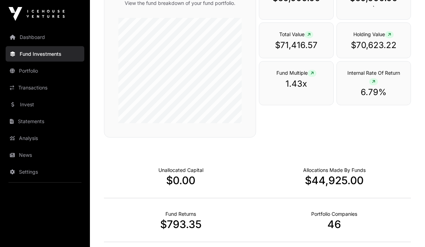
scroll to position [103, 0]
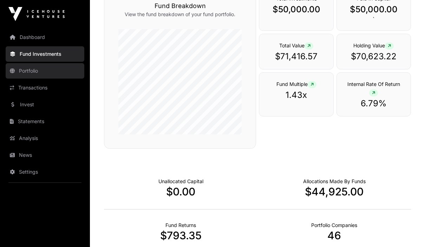
click at [35, 71] on link "Portfolio" at bounding box center [45, 70] width 79 height 15
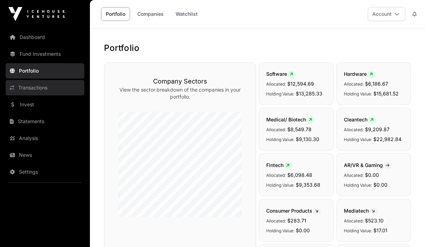
click at [45, 88] on link "Transactions" at bounding box center [45, 87] width 79 height 15
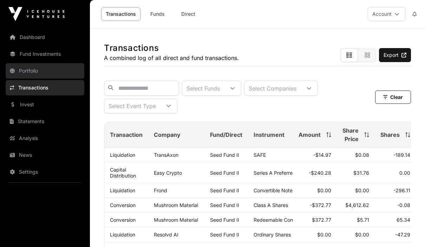
click at [35, 72] on link "Portfolio" at bounding box center [45, 70] width 79 height 15
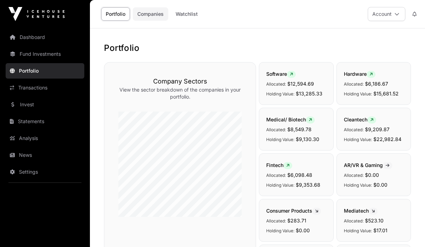
click at [151, 15] on link "Companies" at bounding box center [150, 13] width 35 height 13
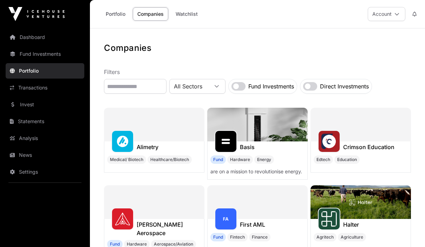
click at [149, 14] on link "Companies" at bounding box center [150, 13] width 35 height 13
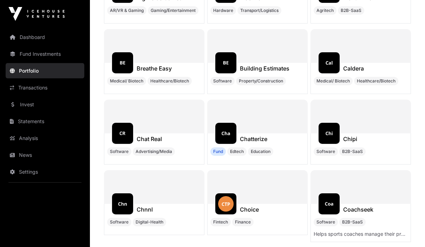
scroll to position [7327, 0]
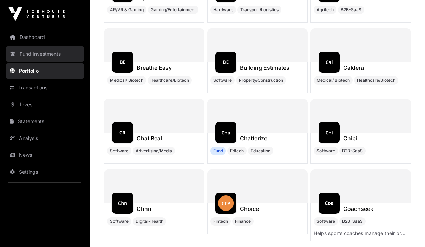
click at [35, 57] on link "Fund Investments" at bounding box center [45, 53] width 79 height 15
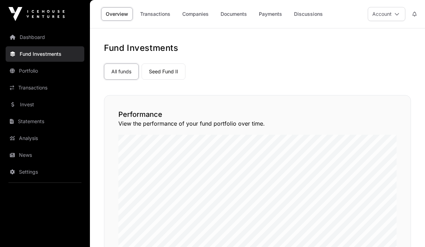
scroll to position [3, 0]
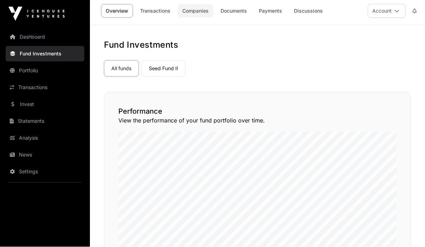
click at [197, 11] on link "Companies" at bounding box center [195, 11] width 35 height 13
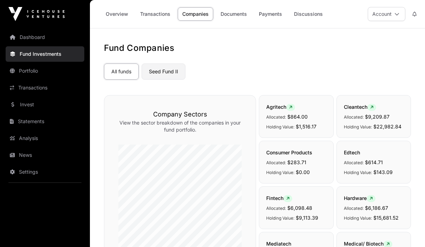
click at [165, 72] on link "Seed Fund II" at bounding box center [163, 72] width 44 height 16
click at [165, 75] on link "Seed Fund II" at bounding box center [163, 72] width 44 height 16
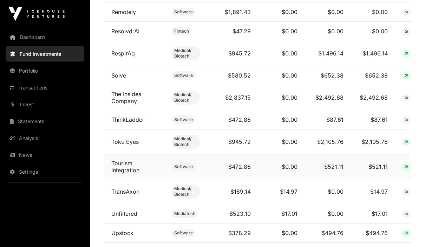
scroll to position [1028, 0]
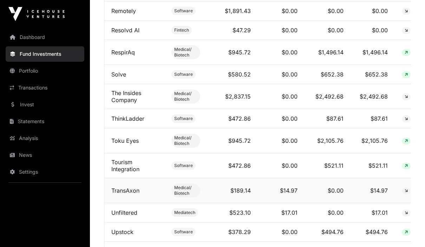
click at [404, 193] on icon at bounding box center [405, 191] width 3 height 4
click at [174, 196] on span "Medical/ Biotech" at bounding box center [185, 190] width 23 height 11
click at [125, 194] on link "TransAxon" at bounding box center [125, 190] width 28 height 7
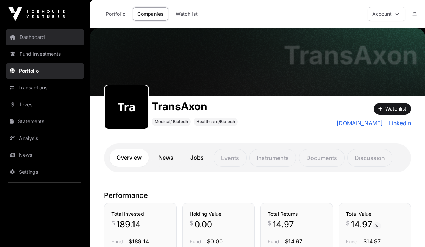
click at [31, 37] on link "Dashboard" at bounding box center [45, 36] width 79 height 15
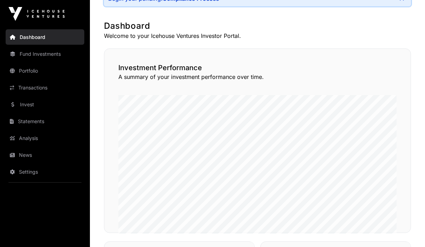
scroll to position [52, 0]
click at [26, 71] on link "Portfolio" at bounding box center [45, 70] width 79 height 15
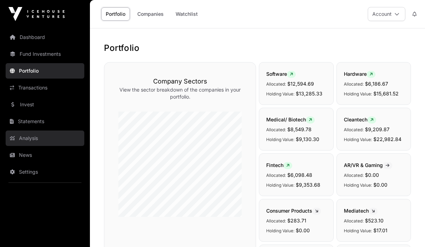
click at [23, 137] on link "Analysis" at bounding box center [45, 138] width 79 height 15
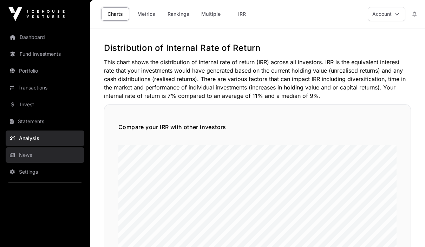
click at [26, 154] on link "News" at bounding box center [45, 154] width 79 height 15
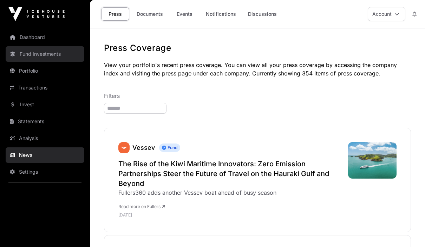
click at [47, 53] on link "Fund Investments" at bounding box center [45, 53] width 79 height 15
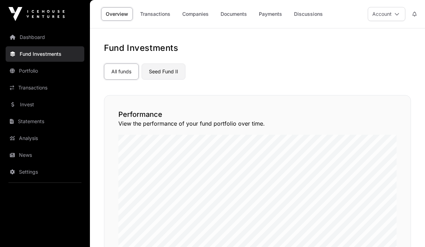
click at [156, 69] on link "Seed Fund II" at bounding box center [163, 72] width 44 height 16
click at [161, 72] on link "Seed Fund II" at bounding box center [163, 72] width 44 height 16
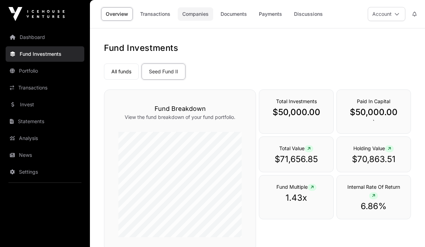
click at [192, 14] on link "Companies" at bounding box center [195, 13] width 35 height 13
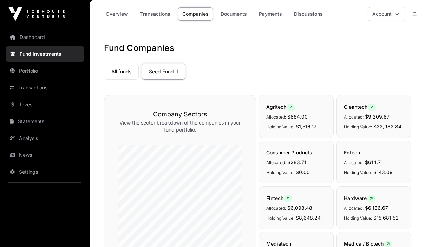
click at [200, 17] on link "Companies" at bounding box center [195, 13] width 35 height 13
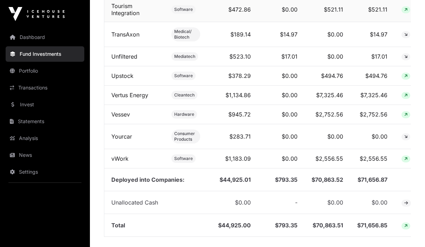
scroll to position [1175, 0]
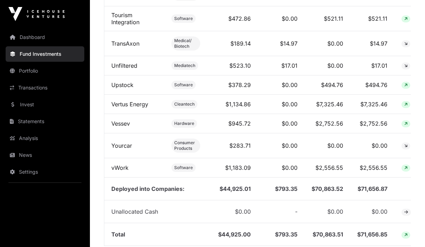
click at [222, 245] on td "$44,925.00" at bounding box center [232, 234] width 51 height 23
